Goal: Check status: Check status

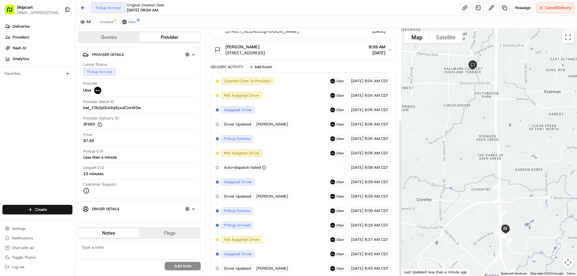
scroll to position [144, 0]
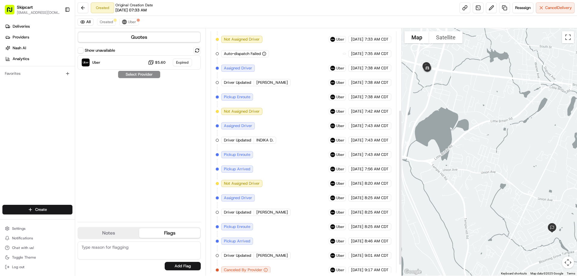
scroll to position [147, 0]
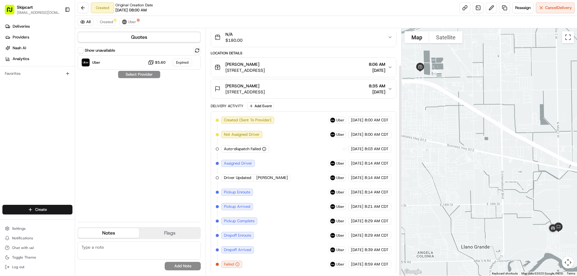
scroll to position [43, 0]
